Goal: Transaction & Acquisition: Purchase product/service

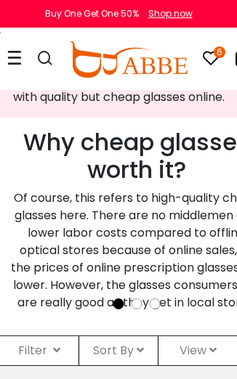
scroll to position [327, 0]
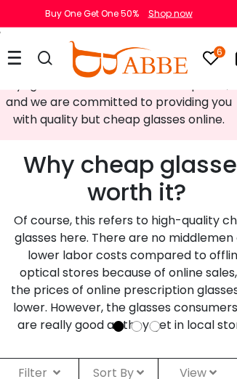
click at [218, 58] on icon "6" at bounding box center [219, 52] width 12 height 12
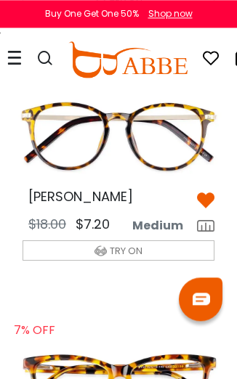
scroll to position [595, 0]
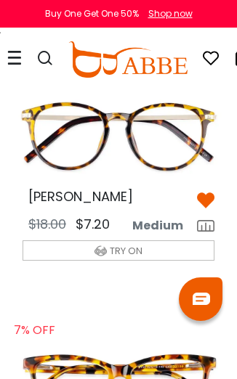
click at [181, 151] on img at bounding box center [118, 136] width 215 height 107
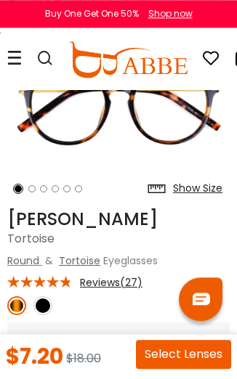
click at [51, 305] on img at bounding box center [42, 305] width 19 height 19
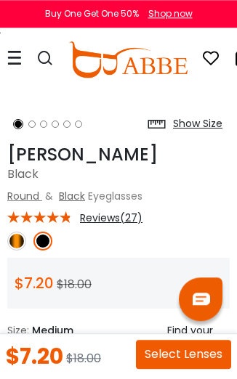
scroll to position [176, 0]
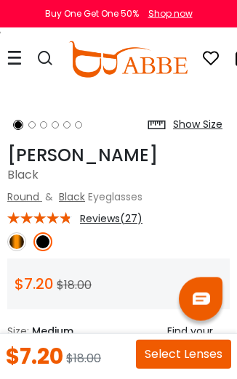
click at [127, 218] on span "Reviews(27)" at bounding box center [111, 218] width 62 height 13
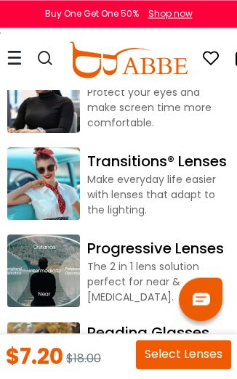
scroll to position [1592, 0]
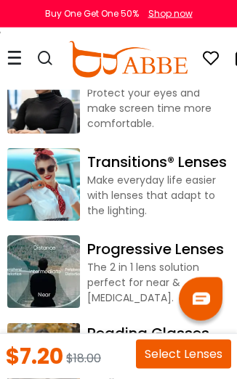
click at [176, 353] on button "Select Lenses" at bounding box center [183, 354] width 95 height 29
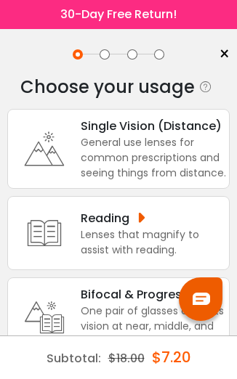
click at [195, 161] on div "General use lenses for common prescriptions and seeing things from distance." at bounding box center [154, 158] width 147 height 46
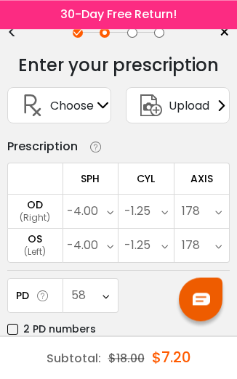
scroll to position [33, 0]
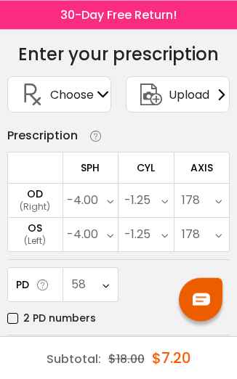
click at [131, 378] on button "Submit & Continue" at bounding box center [118, 382] width 222 height 30
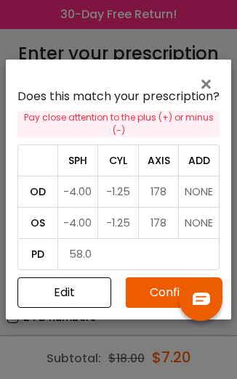
click at [171, 308] on button "Confirm" at bounding box center [173, 292] width 94 height 30
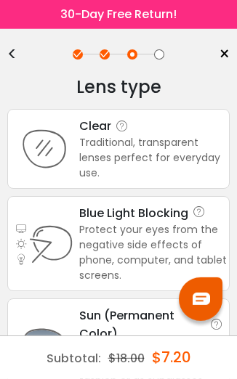
scroll to position [0, 0]
click at [199, 167] on div "Traditional, transparent lenses perfect for everyday use." at bounding box center [153, 158] width 148 height 46
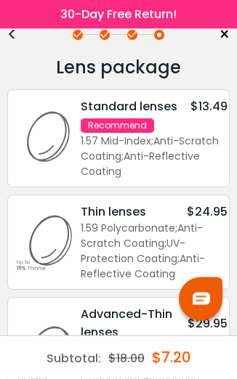
scroll to position [20, 0]
click at [205, 143] on div "1.57 Mid-Index ; Anti-Scratch Coating ; Anti-Reflective Coating ;" at bounding box center [154, 157] width 147 height 46
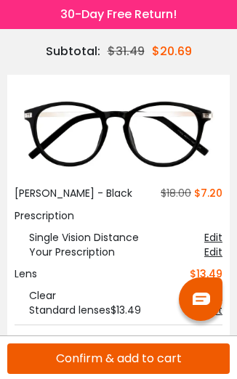
scroll to position [109, 0]
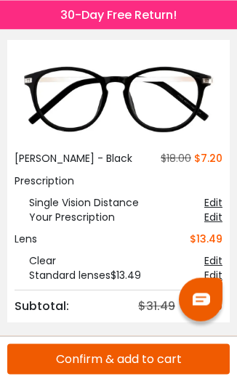
click at [158, 355] on button "Confirm & add to cart" at bounding box center [118, 358] width 222 height 30
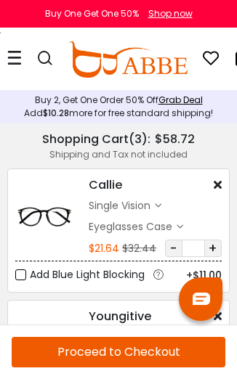
click at [176, 19] on div "Shop now" at bounding box center [170, 13] width 44 height 13
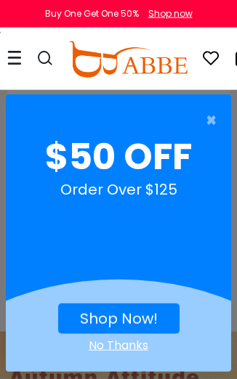
scroll to position [1385, 0]
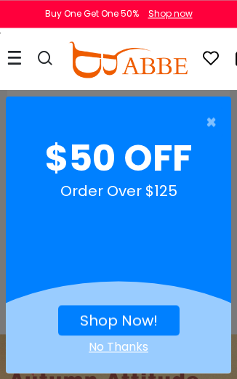
click at [214, 136] on span "×" at bounding box center [214, 121] width 18 height 29
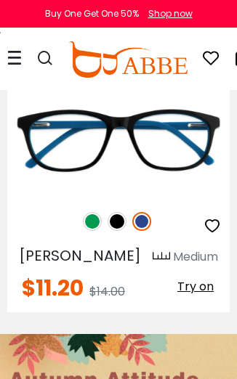
click at [214, 135] on div at bounding box center [118, 189] width 237 height 379
click at [0, 0] on img at bounding box center [0, 0] width 0 height 0
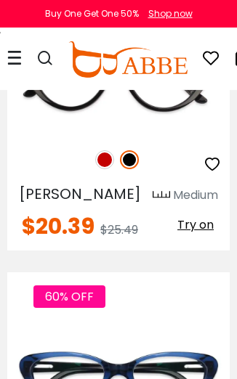
scroll to position [2006, 0]
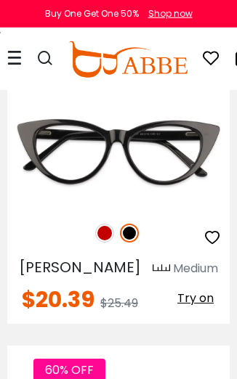
click at [216, 57] on icon at bounding box center [210, 57] width 17 height 17
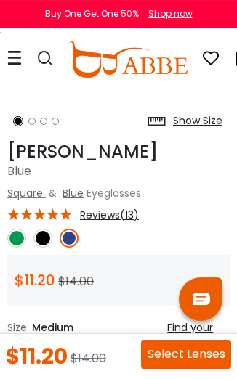
scroll to position [178, 0]
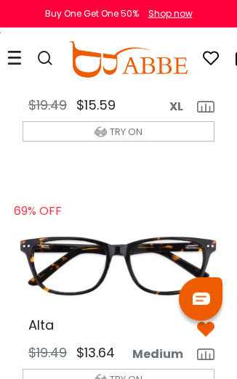
scroll to position [221, 0]
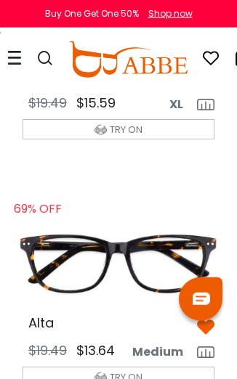
click at [173, 252] on img at bounding box center [118, 262] width 215 height 107
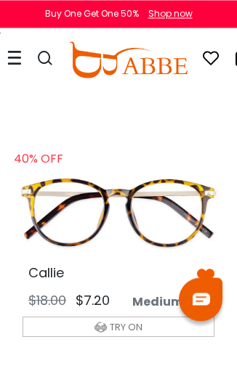
scroll to position [519, 0]
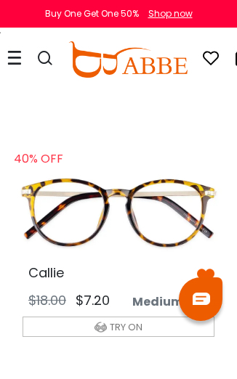
click at [183, 231] on img at bounding box center [118, 212] width 215 height 107
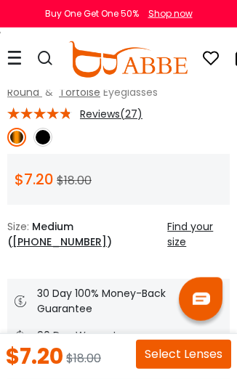
scroll to position [359, 0]
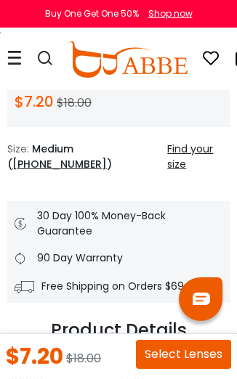
click at [202, 356] on button "Select Lenses" at bounding box center [183, 354] width 95 height 29
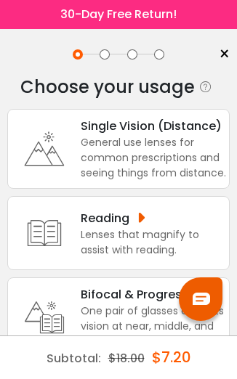
click at [188, 161] on div "General use lenses for common prescriptions and seeing things from distance." at bounding box center [154, 158] width 147 height 46
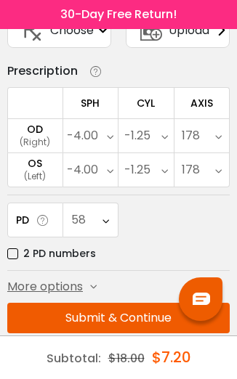
scroll to position [97, 0]
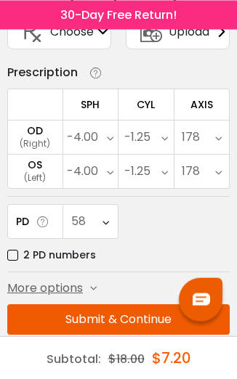
click at [114, 324] on button "Submit & Continue" at bounding box center [118, 318] width 222 height 30
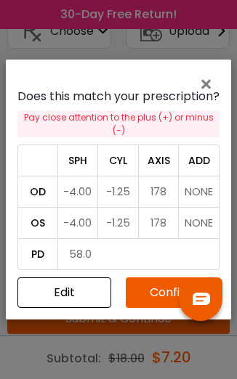
click at [156, 290] on button "Confirm" at bounding box center [173, 292] width 94 height 30
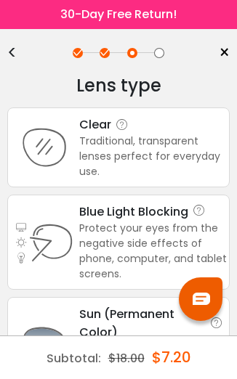
scroll to position [0, 0]
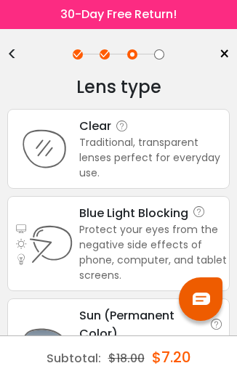
click at [205, 162] on div "Traditional, transparent lenses perfect for everyday use." at bounding box center [153, 158] width 148 height 46
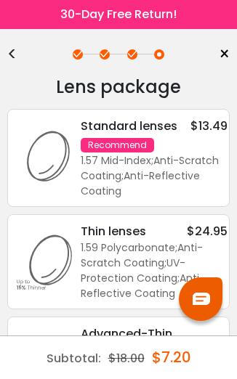
click at [213, 172] on div "1.57 Mid-Index ; Anti-Scratch Coating ; Anti-Reflective Coating ;" at bounding box center [154, 176] width 147 height 46
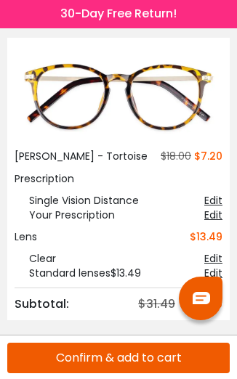
scroll to position [109, 0]
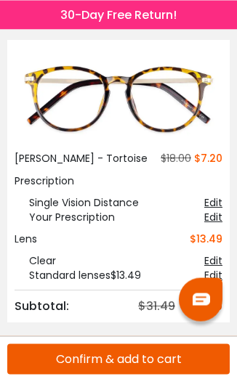
click at [158, 361] on button "Confirm & add to cart" at bounding box center [118, 358] width 222 height 30
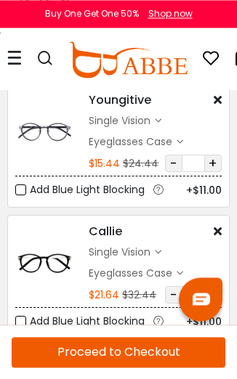
scroll to position [216, 0]
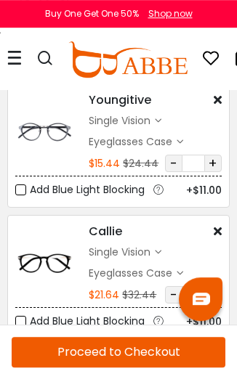
click at [176, 295] on button "-" at bounding box center [173, 294] width 17 height 17
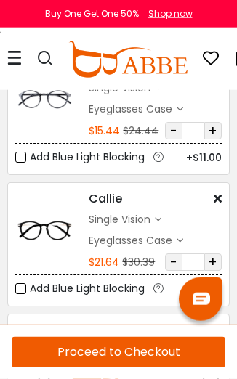
scroll to position [249, 0]
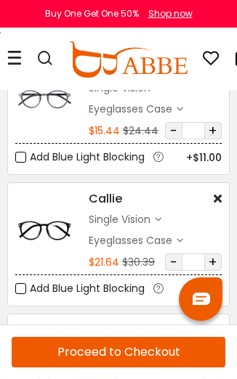
click at [179, 261] on button "-" at bounding box center [173, 261] width 17 height 17
click at [228, 197] on div "Callie $7.20 $18.00 single vision $13.49 -" at bounding box center [154, 230] width 147 height 81
click at [219, 199] on icon at bounding box center [217, 198] width 8 height 12
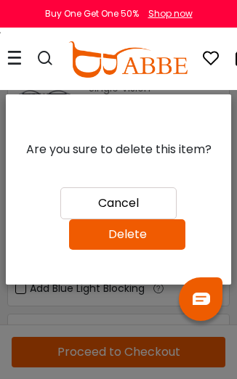
click at [168, 250] on button "Delete" at bounding box center [127, 234] width 116 height 30
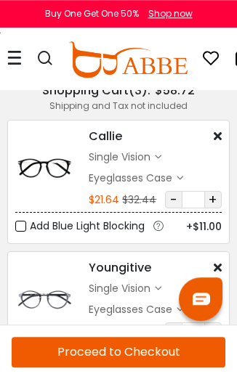
scroll to position [30, 0]
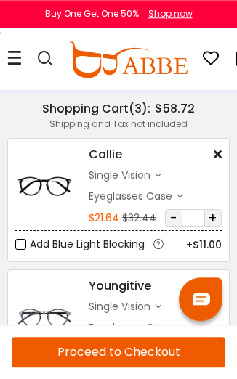
click at [220, 156] on icon at bounding box center [217, 154] width 8 height 12
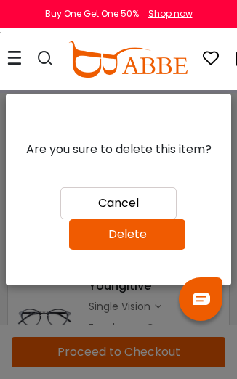
click at [160, 250] on button "Delete" at bounding box center [127, 234] width 116 height 30
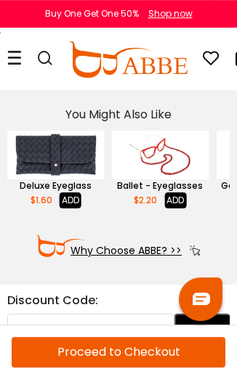
scroll to position [404, 0]
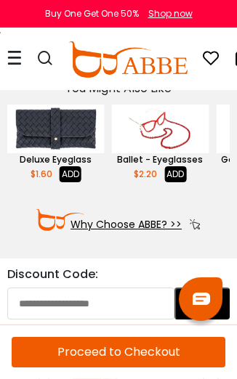
click at [89, 304] on input "text" at bounding box center [90, 303] width 167 height 32
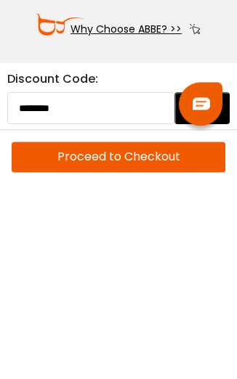
type input "********"
click at [208, 287] on button "Apply" at bounding box center [202, 303] width 56 height 32
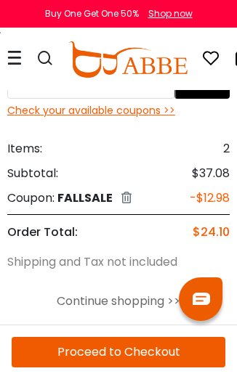
scroll to position [702, 0]
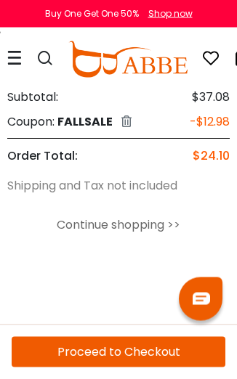
click at [152, 351] on button "Proceed to Checkout" at bounding box center [118, 352] width 213 height 30
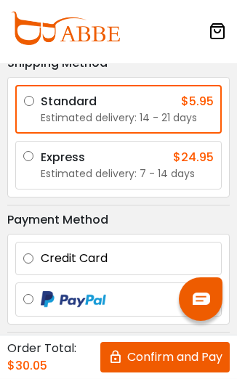
scroll to position [192, 0]
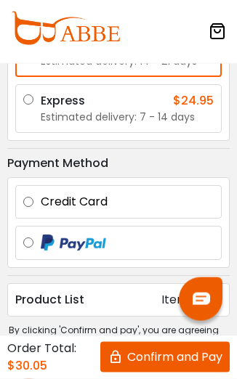
click at [195, 210] on label "Credit Card" at bounding box center [127, 201] width 173 height 17
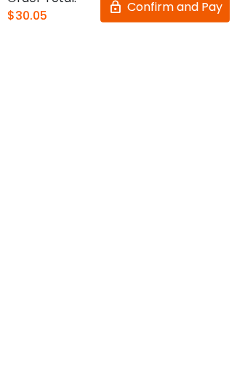
scroll to position [0, 0]
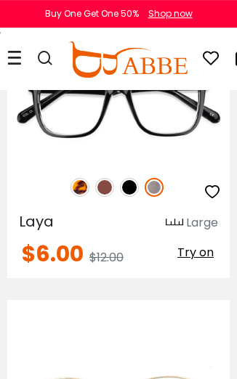
scroll to position [1604, 0]
click at [81, 189] on img at bounding box center [79, 187] width 19 height 19
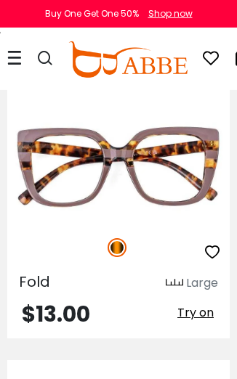
scroll to position [3385, 0]
